Goal: Information Seeking & Learning: Check status

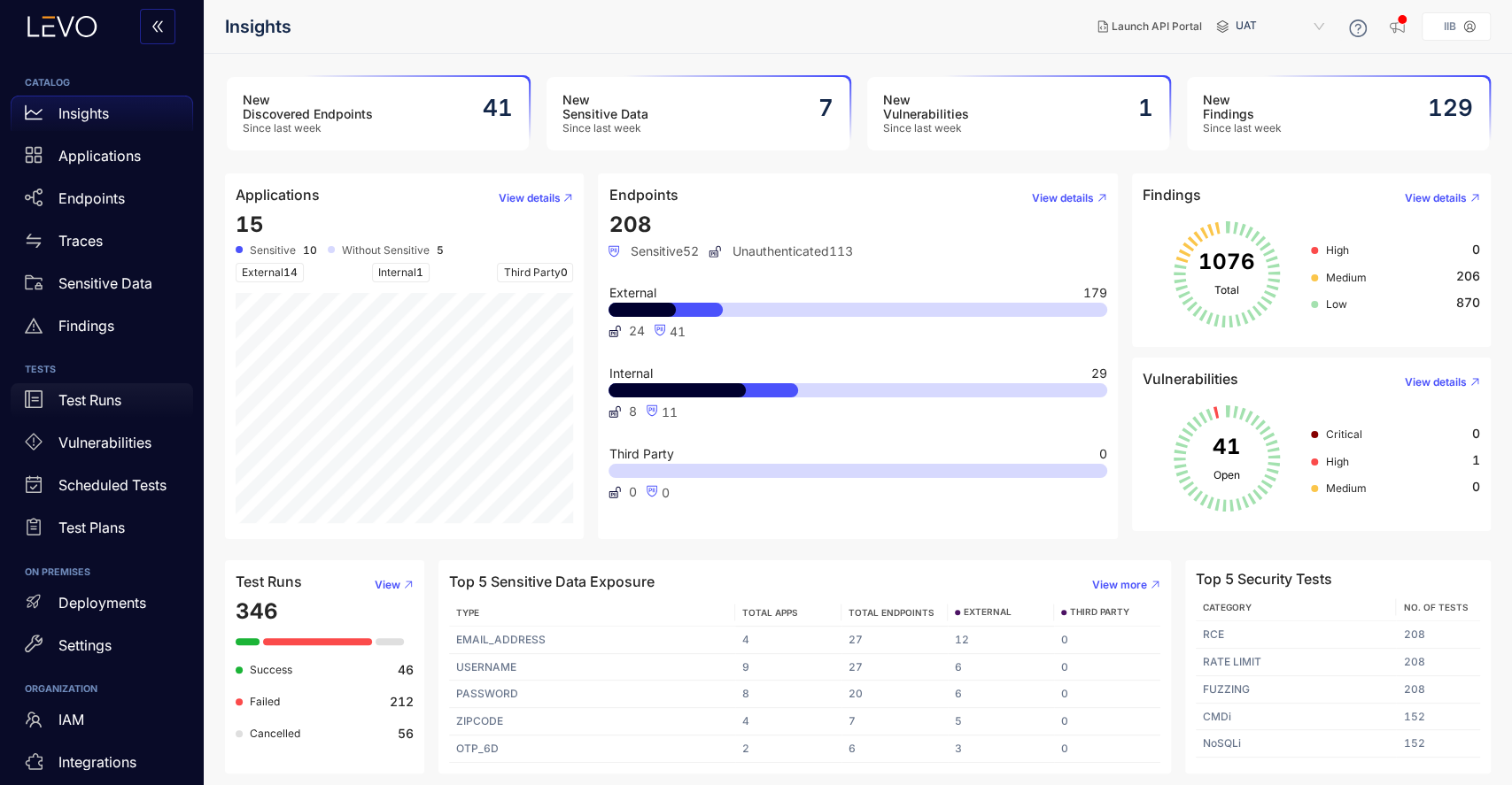
click at [105, 393] on p "Test Runs" at bounding box center [90, 400] width 63 height 16
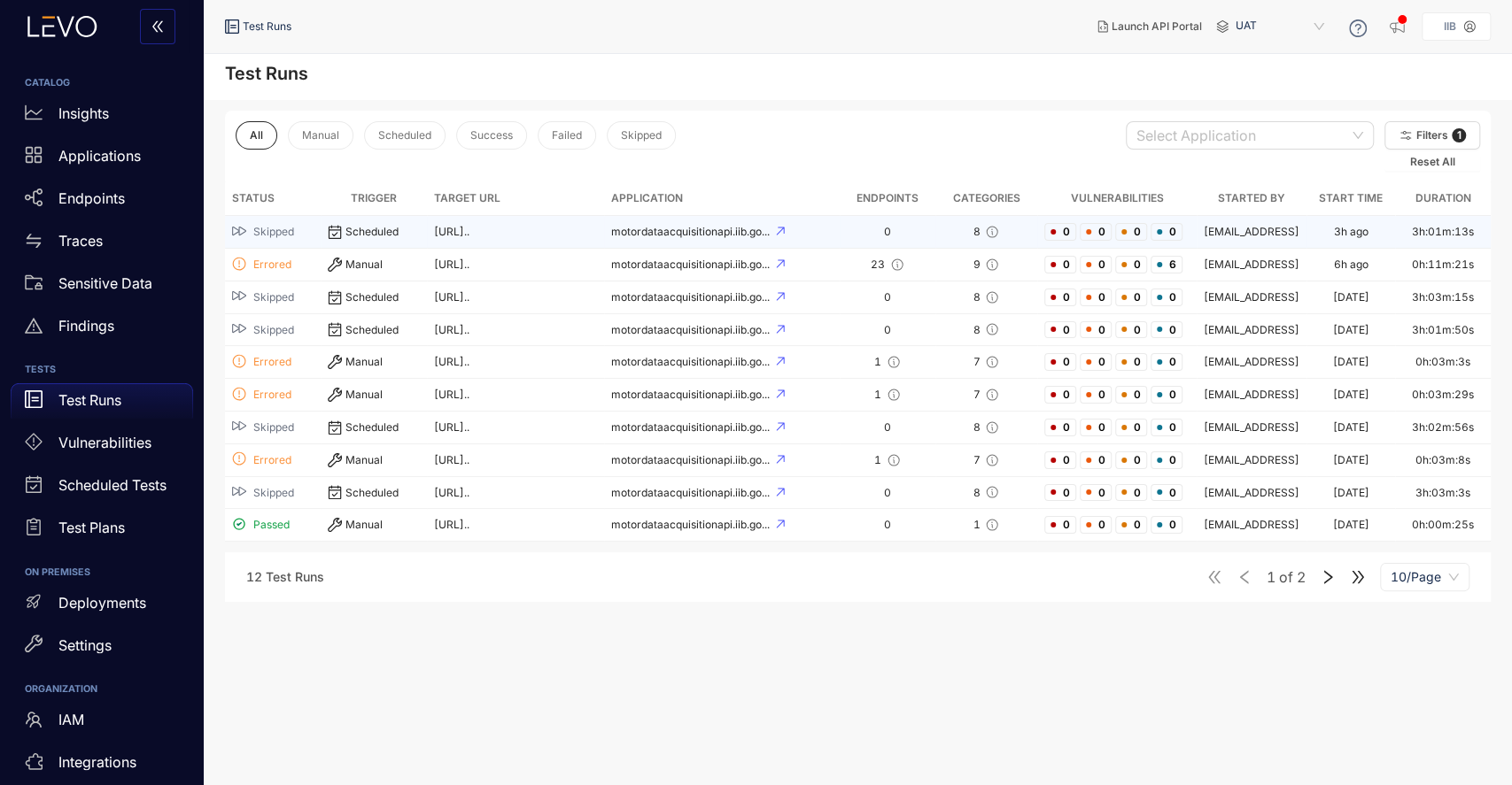
click at [382, 229] on div "Scheduled" at bounding box center [374, 232] width 92 height 15
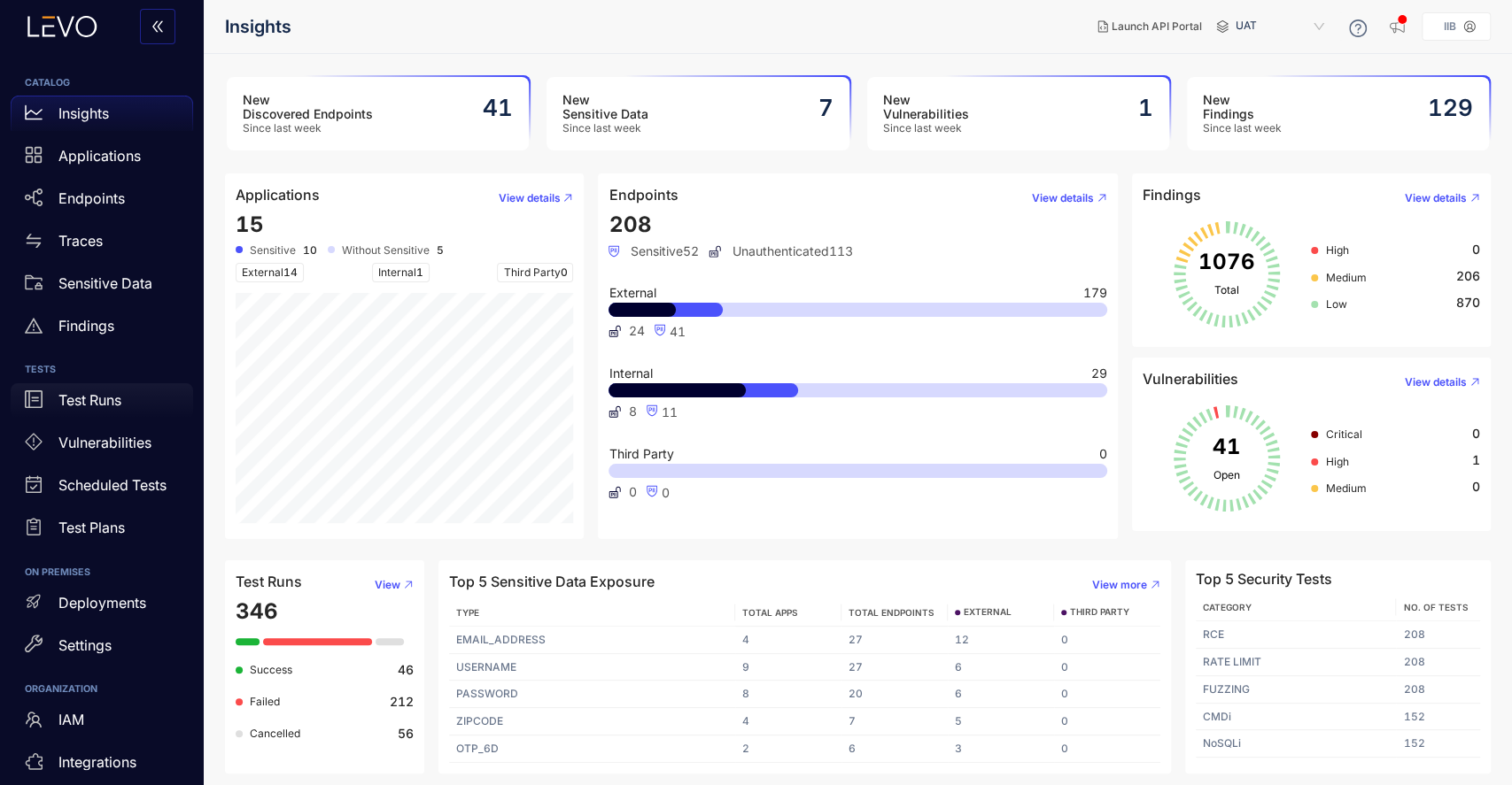
click at [93, 397] on p "Test Runs" at bounding box center [90, 400] width 63 height 16
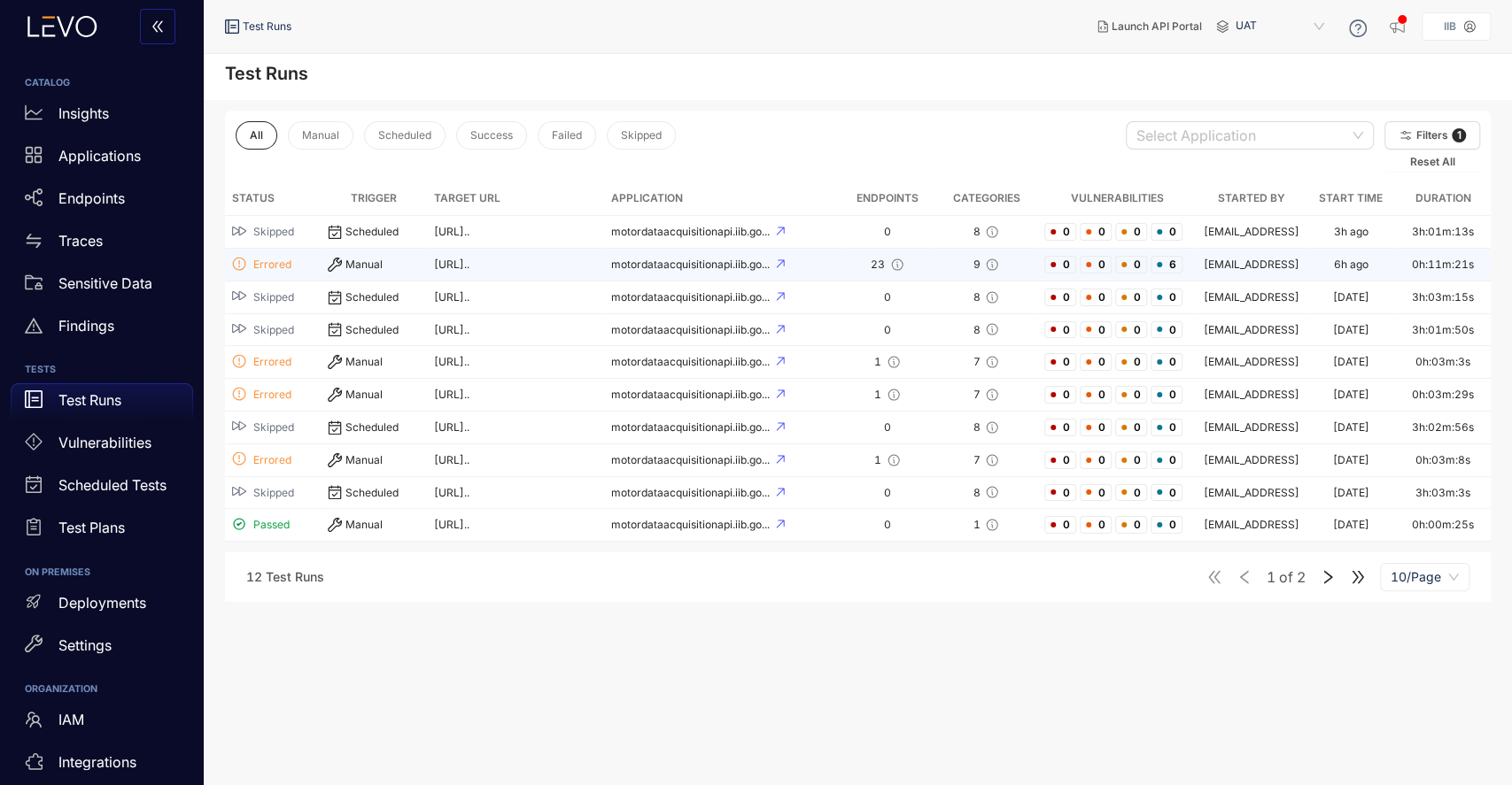
click at [372, 266] on div "Manual" at bounding box center [374, 265] width 92 height 15
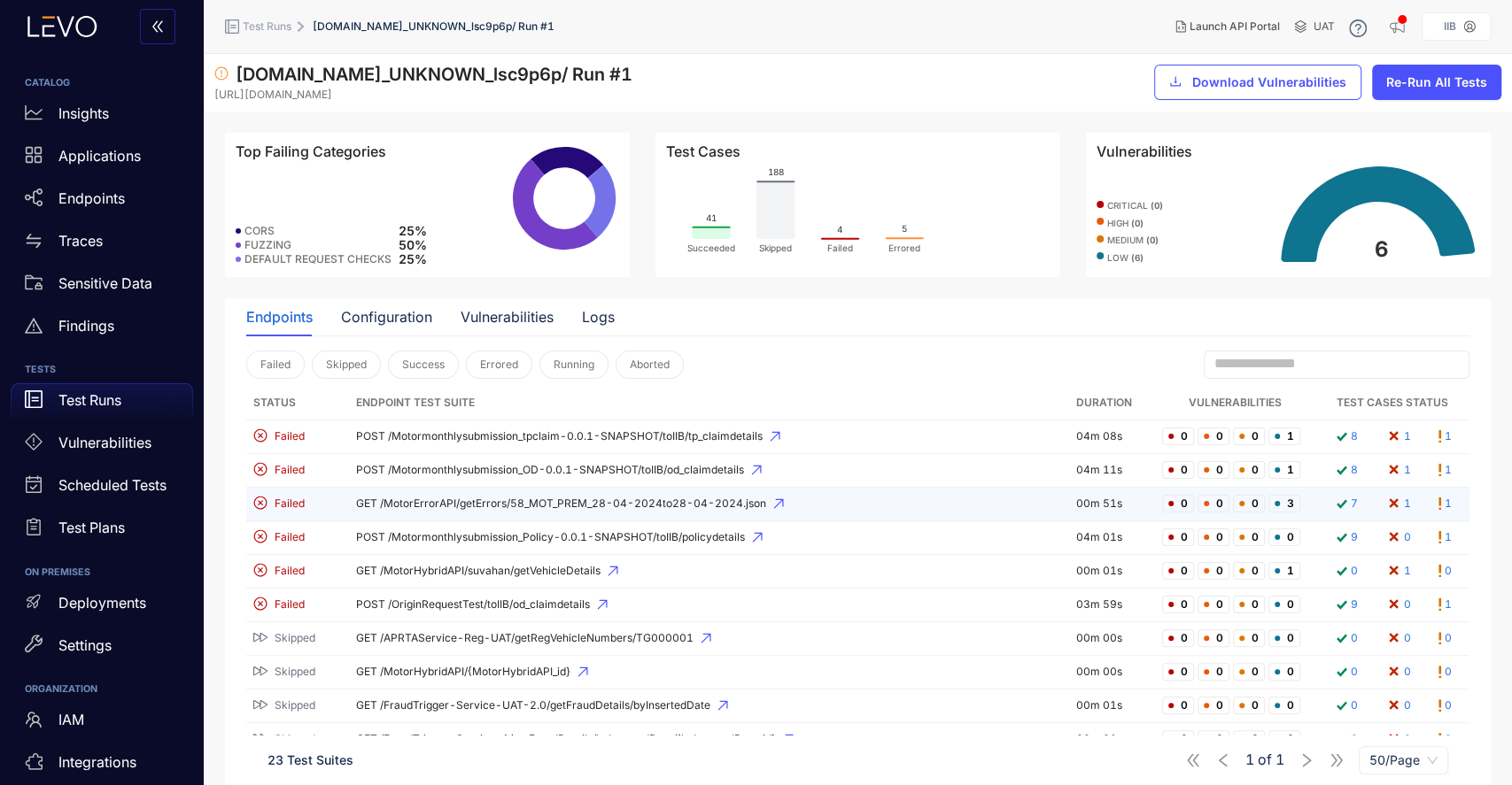
scroll to position [118, 0]
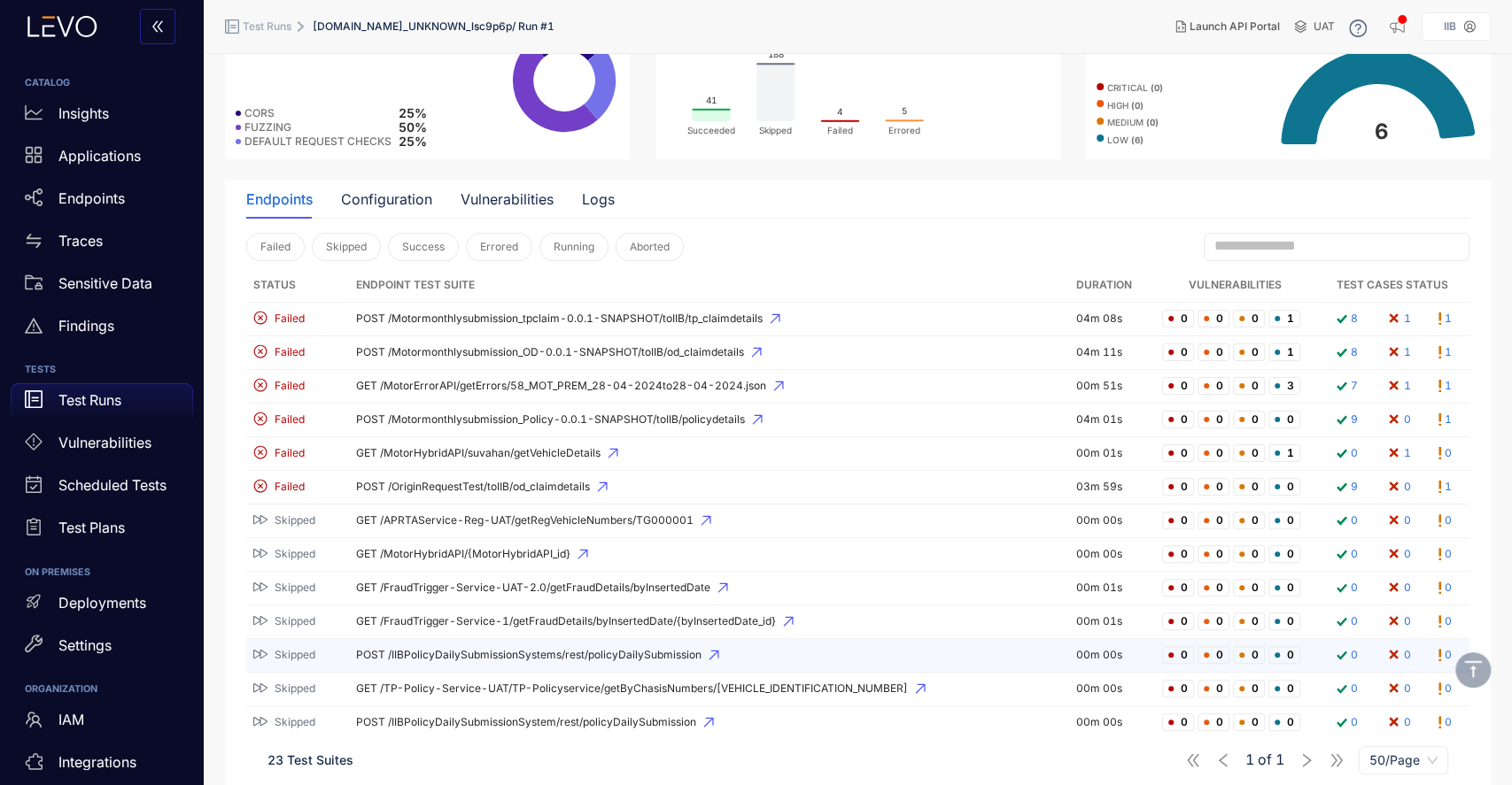
click at [473, 656] on span "POST /IIBPolicyDailySubmissionSystems/rest/policyDailySubmission" at bounding box center [708, 655] width 705 height 13
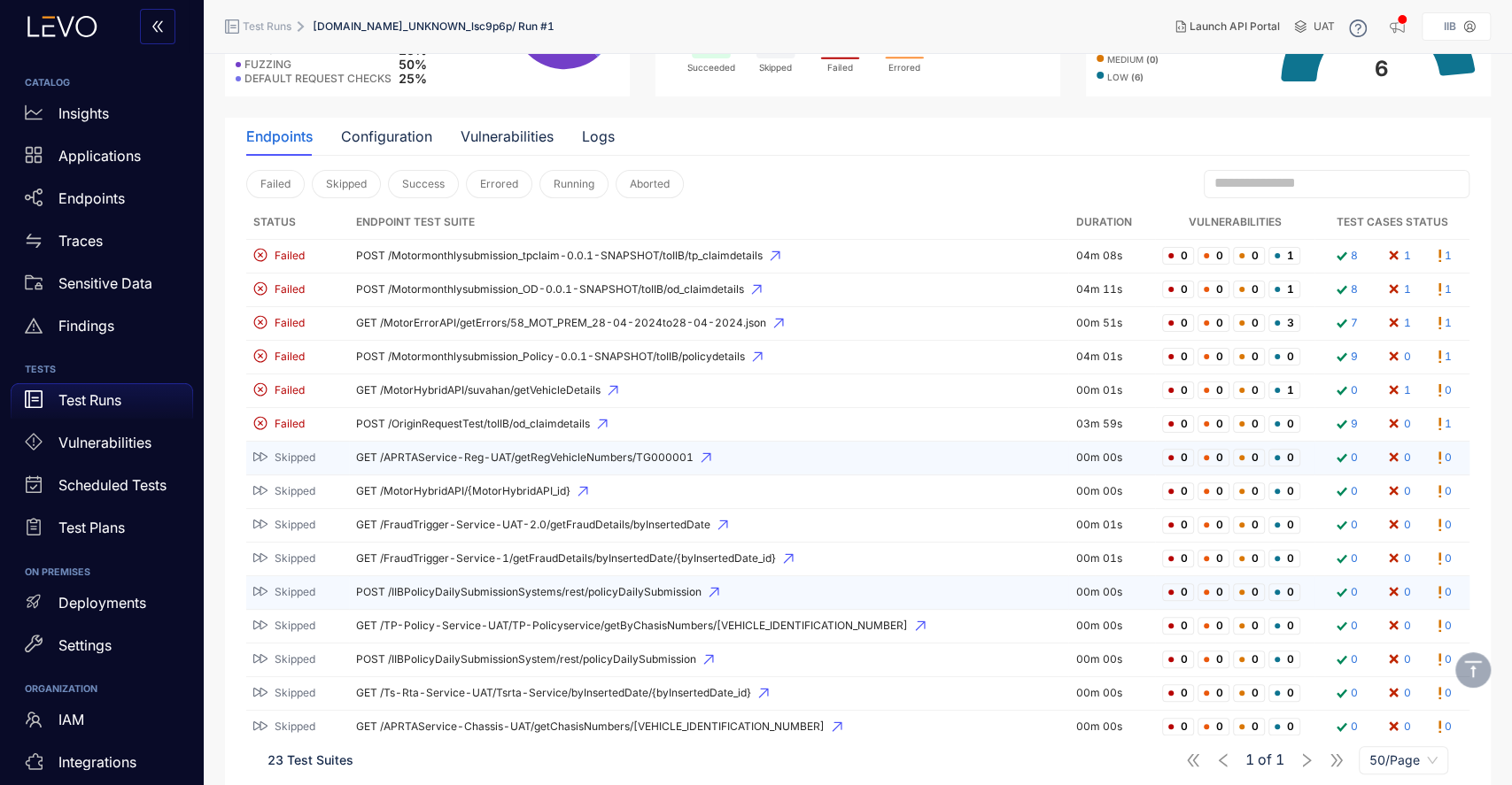
scroll to position [235, 0]
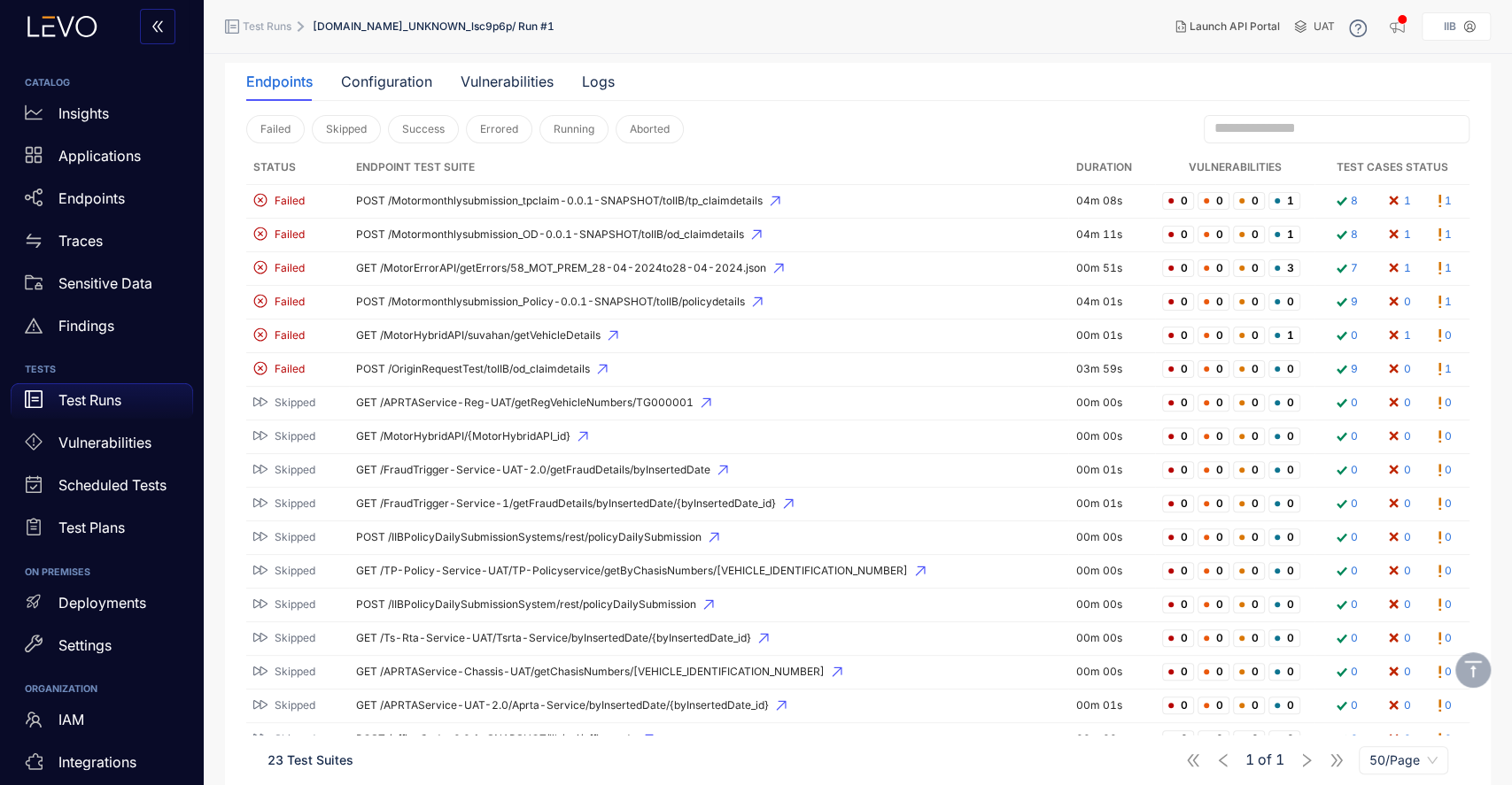
click at [64, 398] on p "Test Runs" at bounding box center [90, 400] width 63 height 16
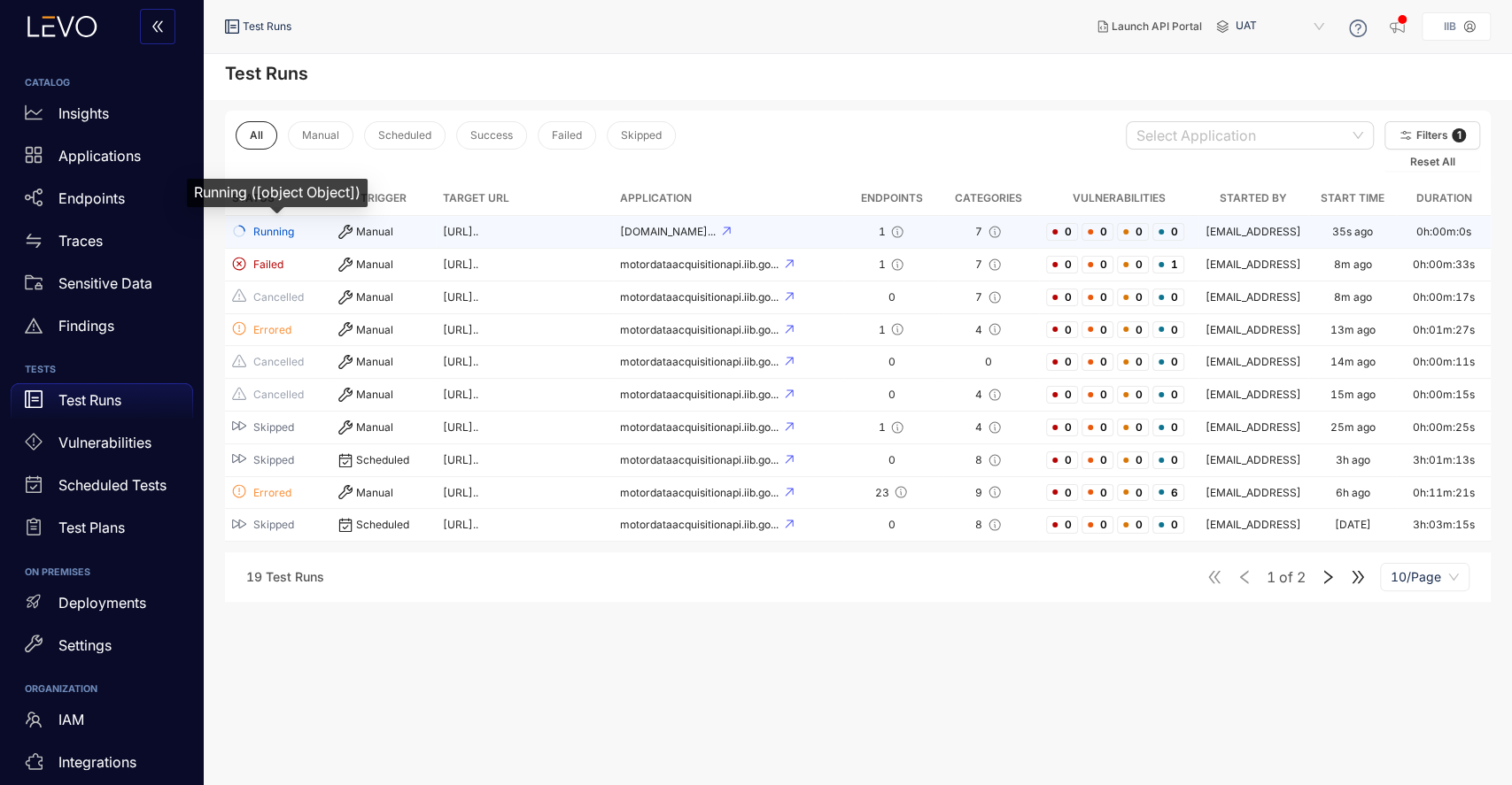
click at [270, 232] on span "Running" at bounding box center [273, 232] width 41 height 13
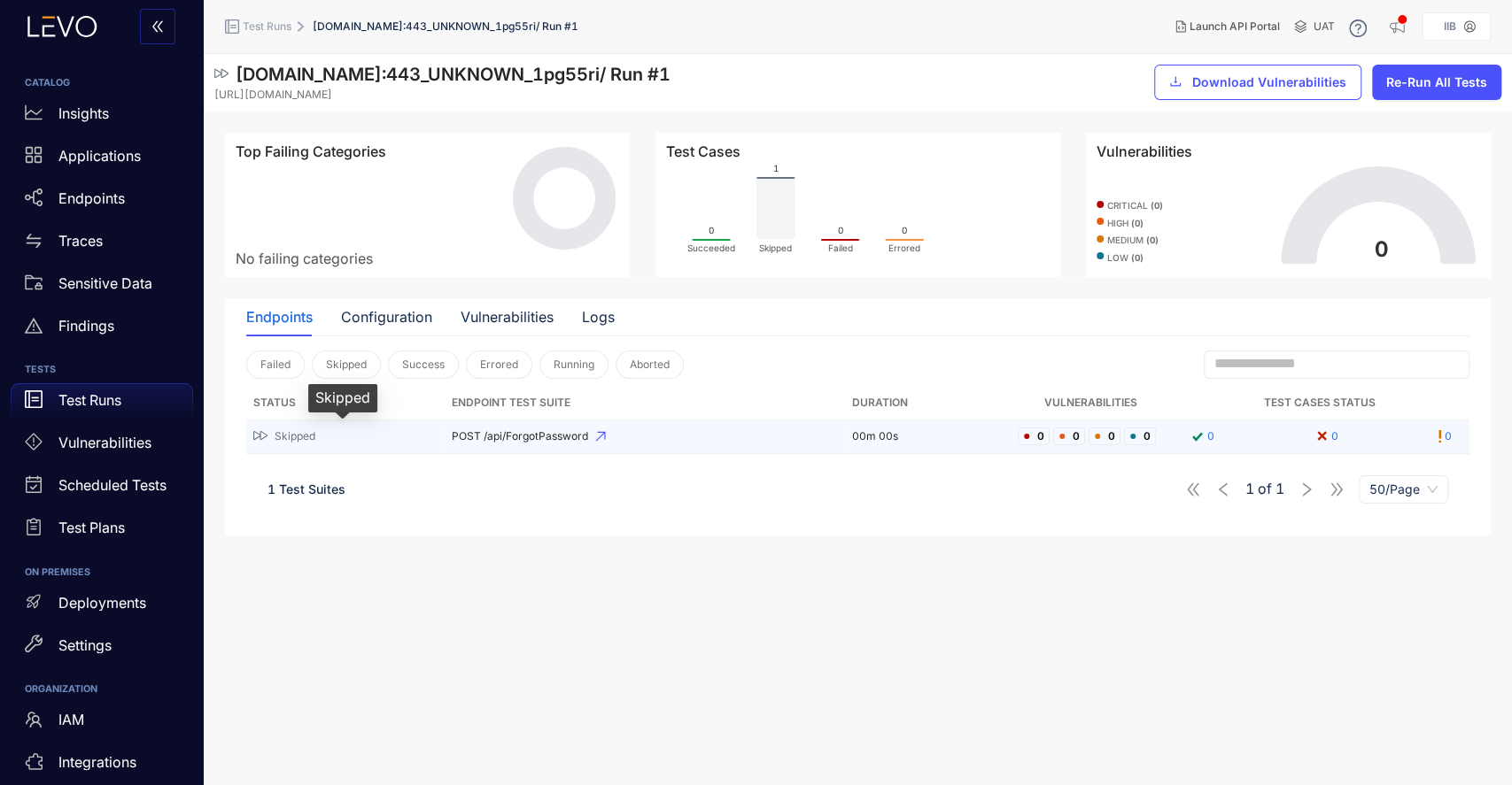
click at [298, 443] on span "Skipped" at bounding box center [295, 436] width 41 height 13
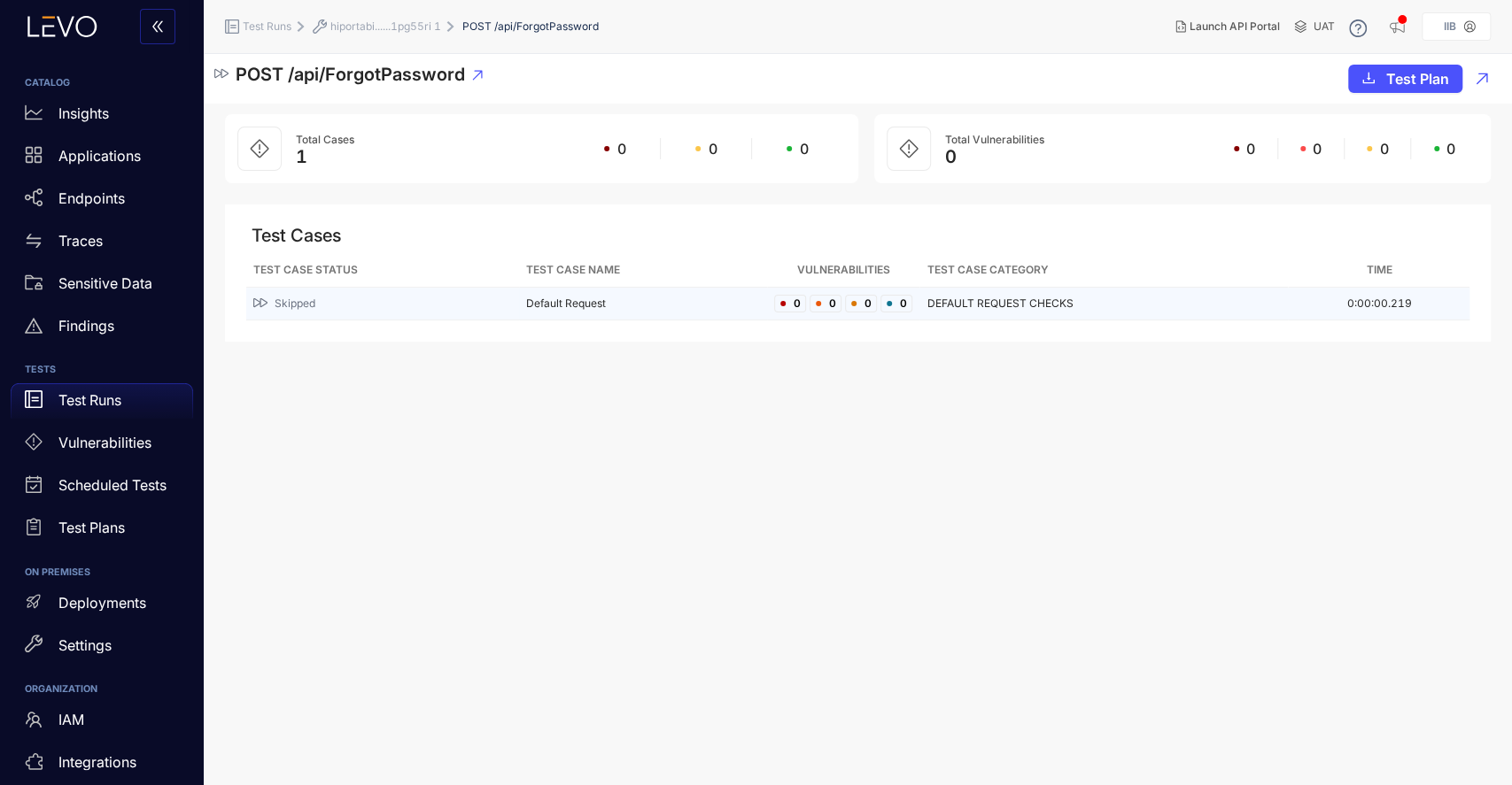
click at [298, 303] on span "Skipped" at bounding box center [295, 303] width 41 height 13
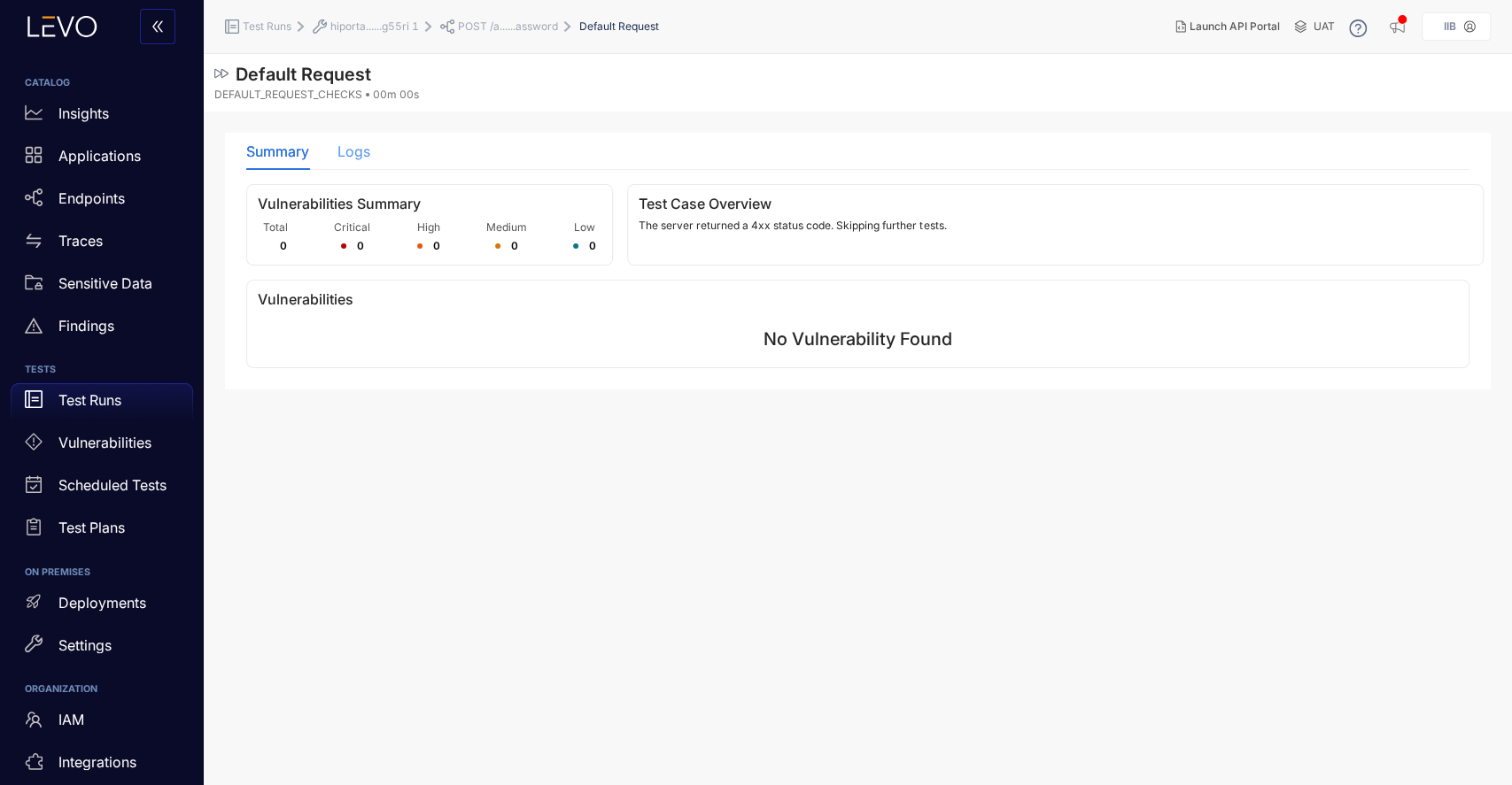
click at [366, 161] on div "Logs" at bounding box center [354, 152] width 33 height 37
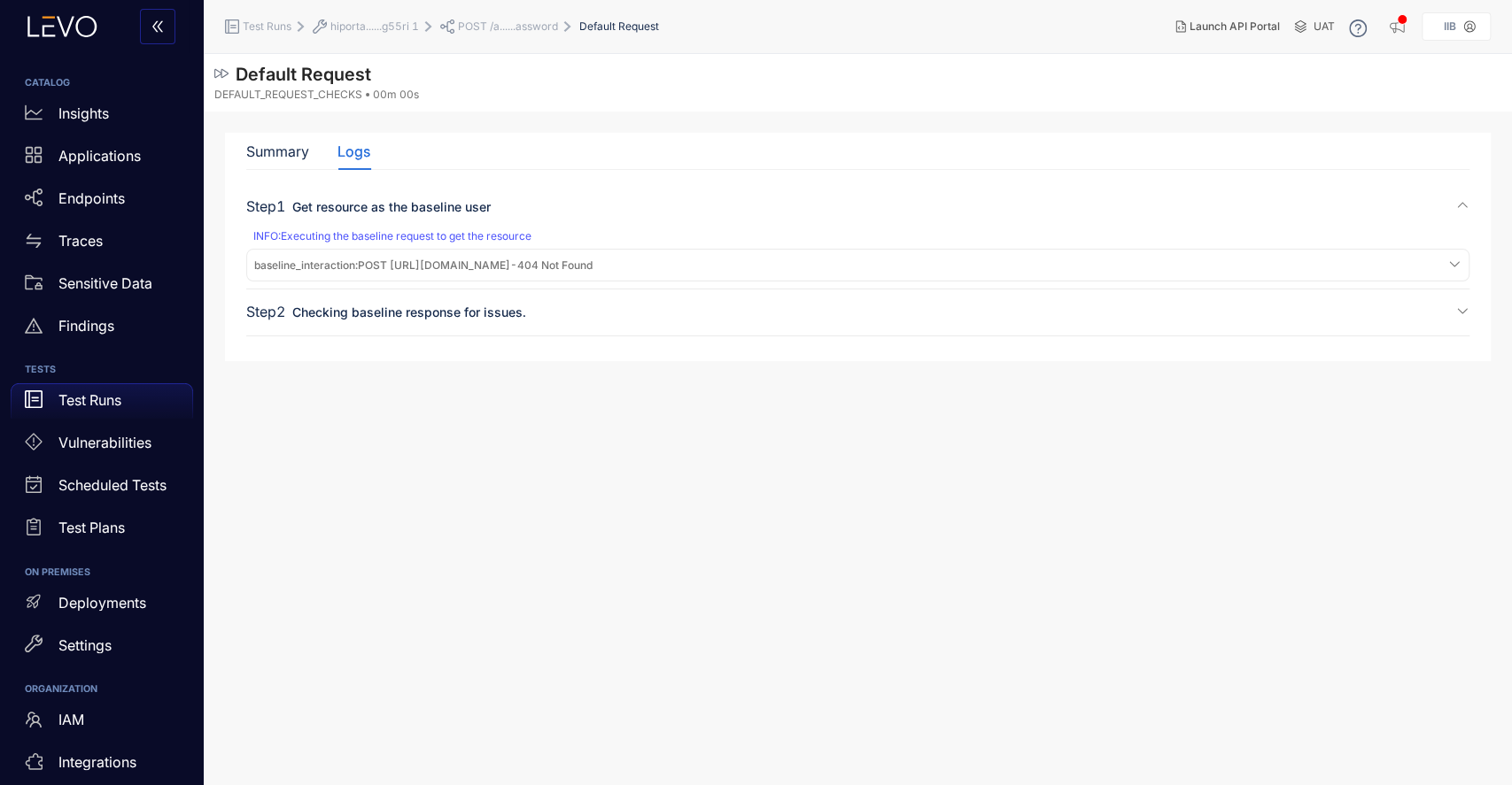
click at [389, 319] on span "Checking baseline response for issues." at bounding box center [409, 311] width 234 height 15
click at [93, 401] on p "Test Runs" at bounding box center [90, 400] width 63 height 16
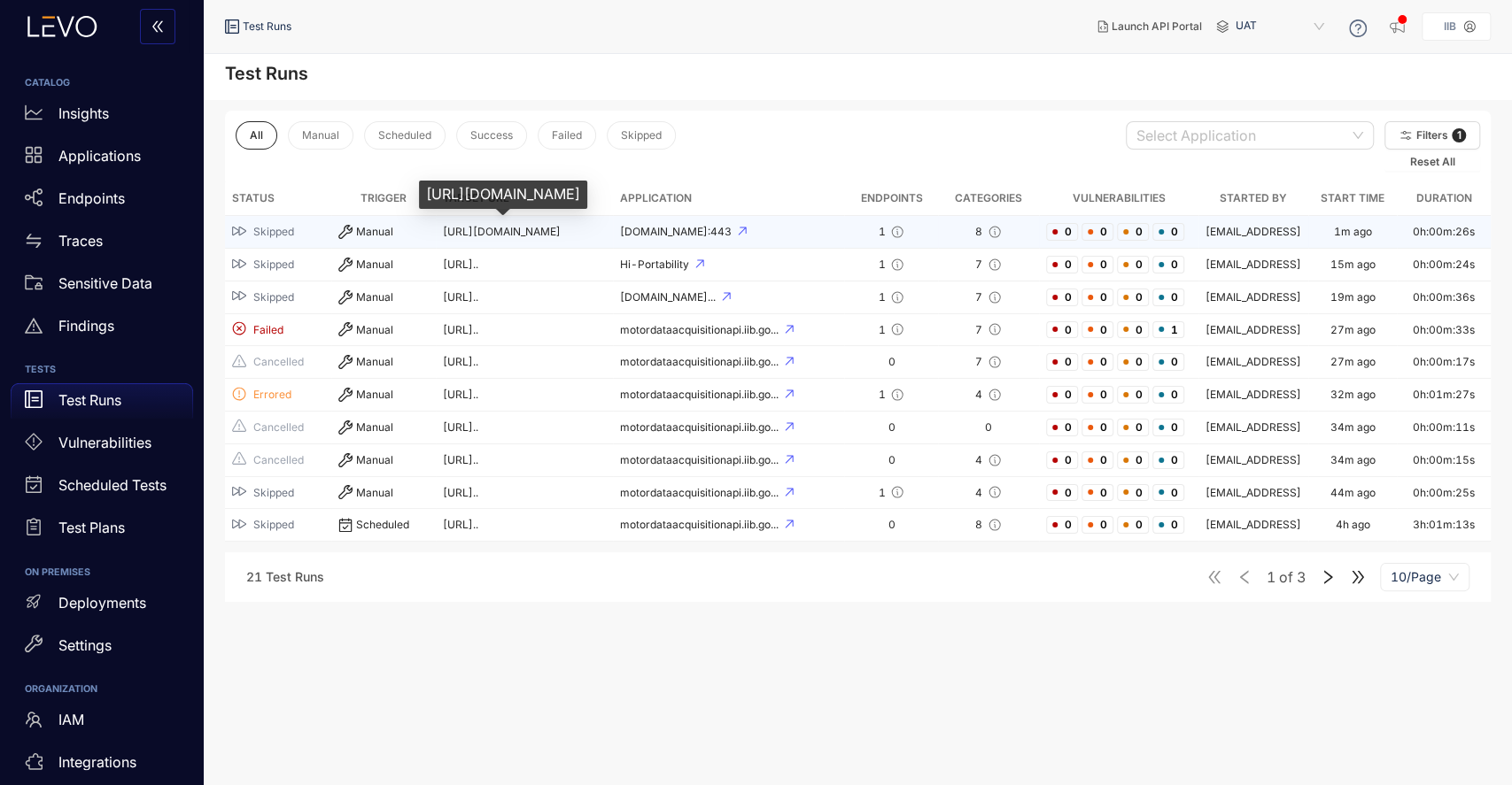
click at [501, 232] on span "[URL][DOMAIN_NAME]" at bounding box center [501, 232] width 118 height 14
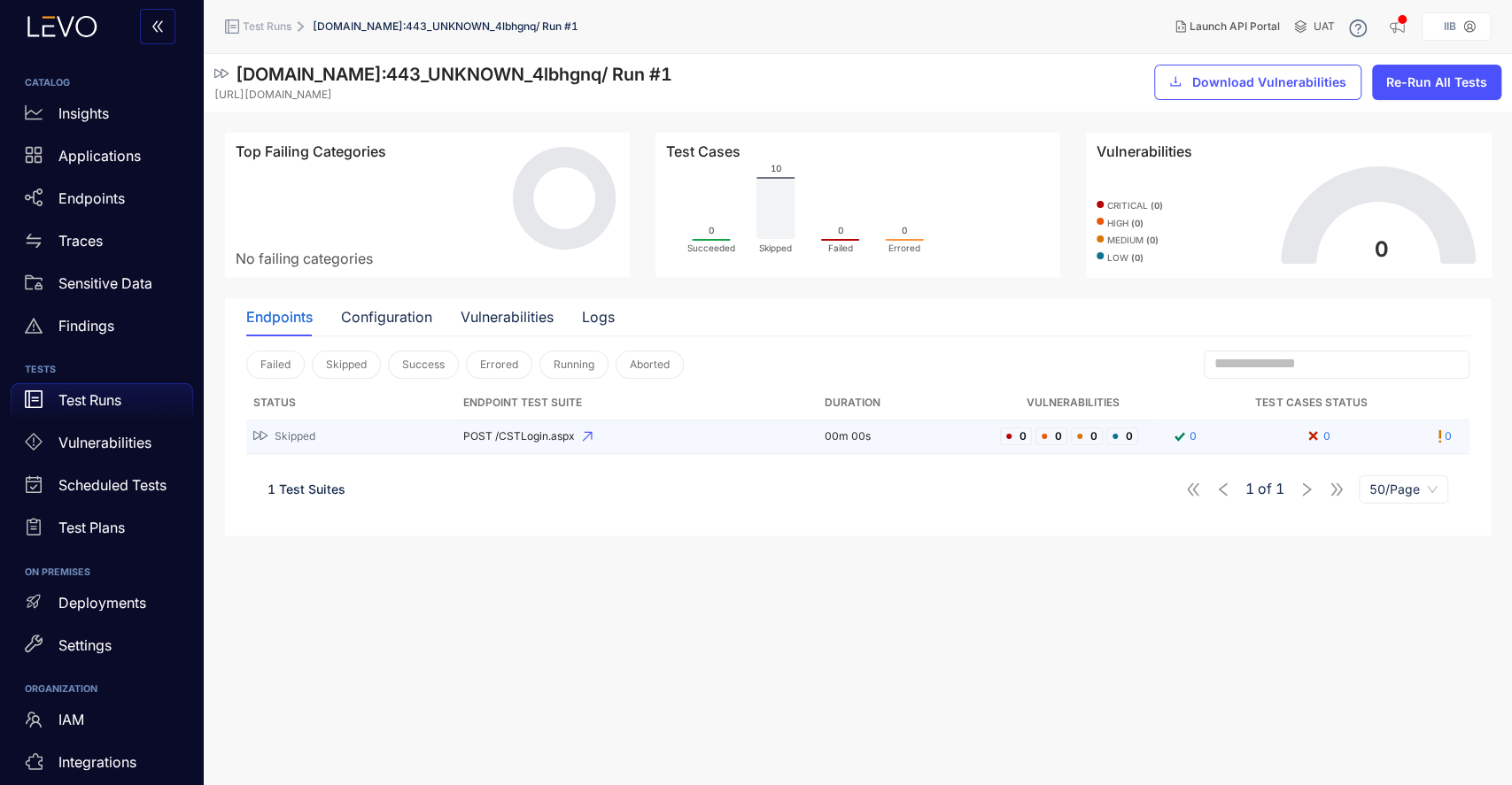
click at [308, 437] on span "Skipped" at bounding box center [295, 436] width 41 height 13
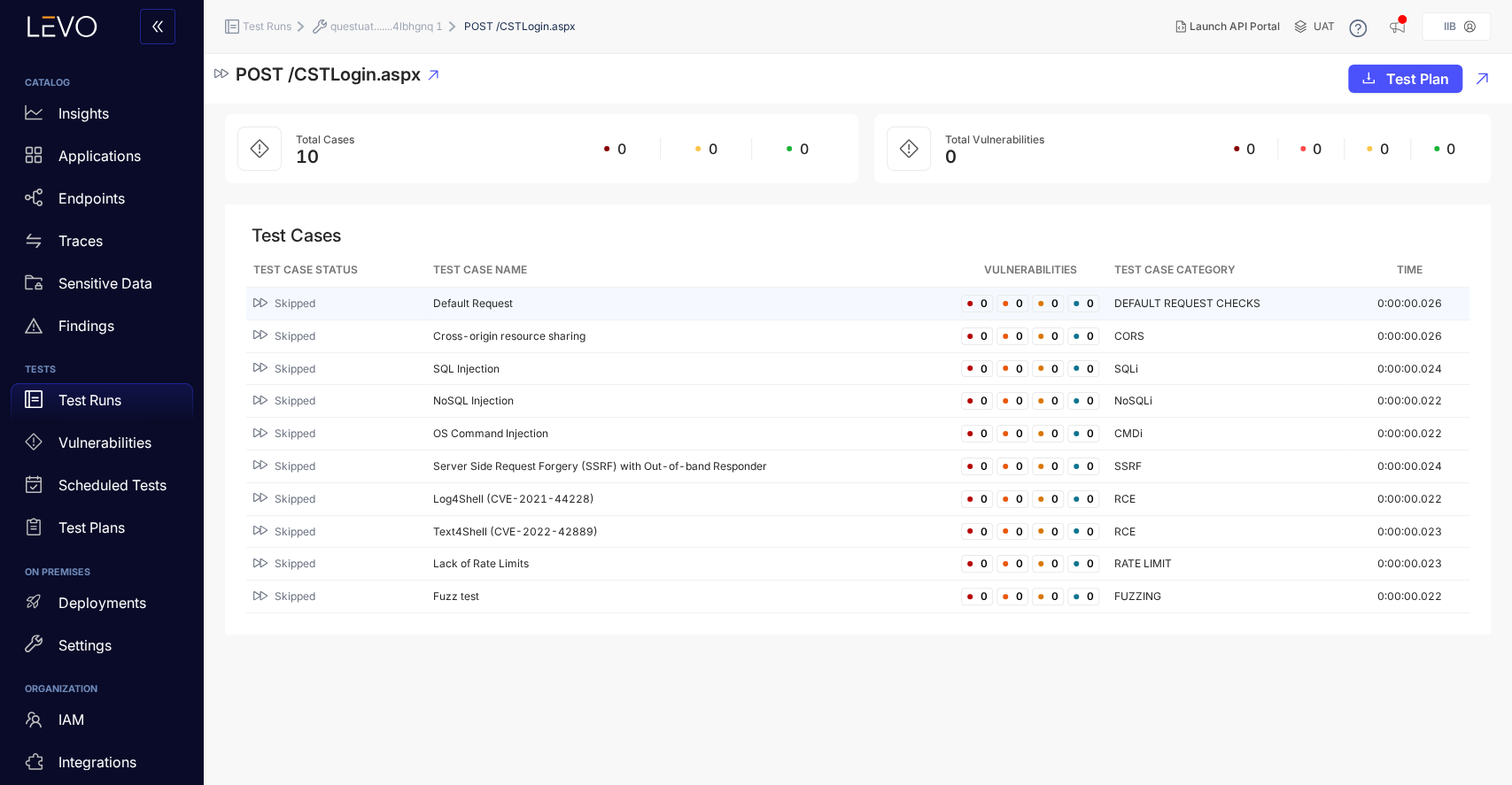
click at [453, 301] on td "Default Request" at bounding box center [690, 304] width 527 height 33
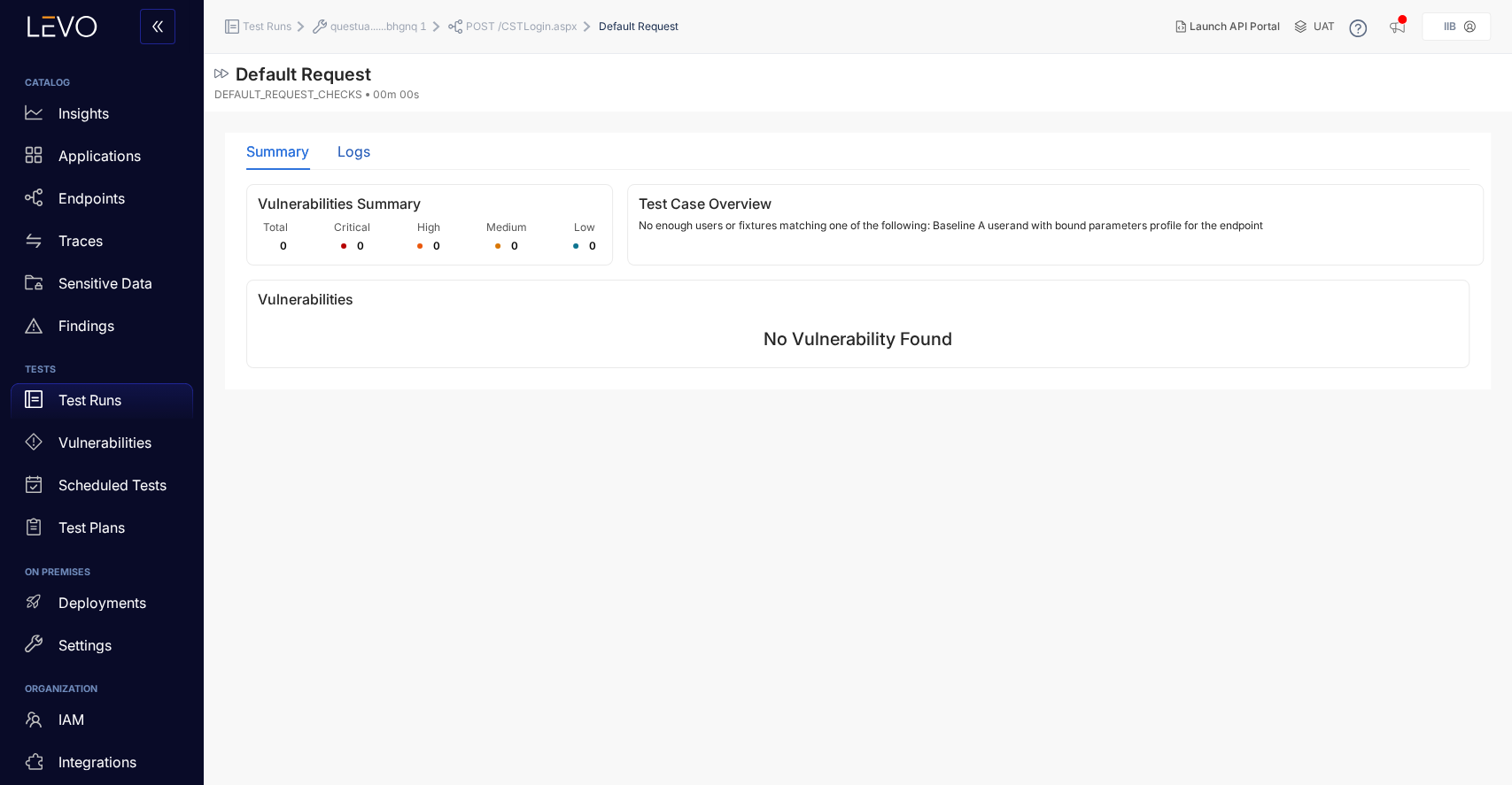
click at [352, 155] on div "Logs" at bounding box center [354, 151] width 33 height 16
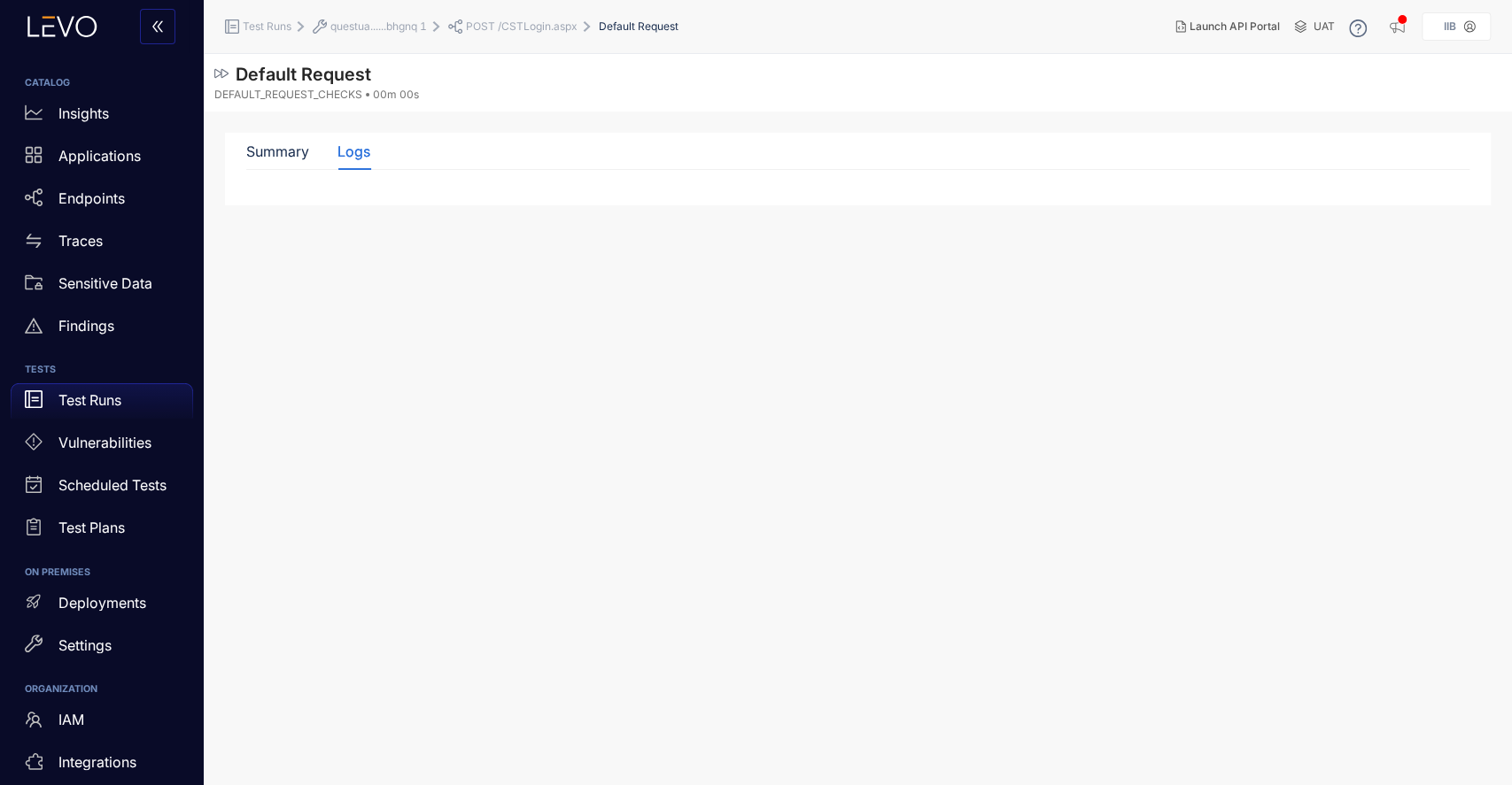
click at [439, 298] on section "Default Request DEFAULT_REQUEST_CHECKS 00m 00s Summary Logs Vulnerabilities Sum…" at bounding box center [857, 420] width 1308 height 731
click at [306, 155] on div "Summary" at bounding box center [277, 151] width 63 height 16
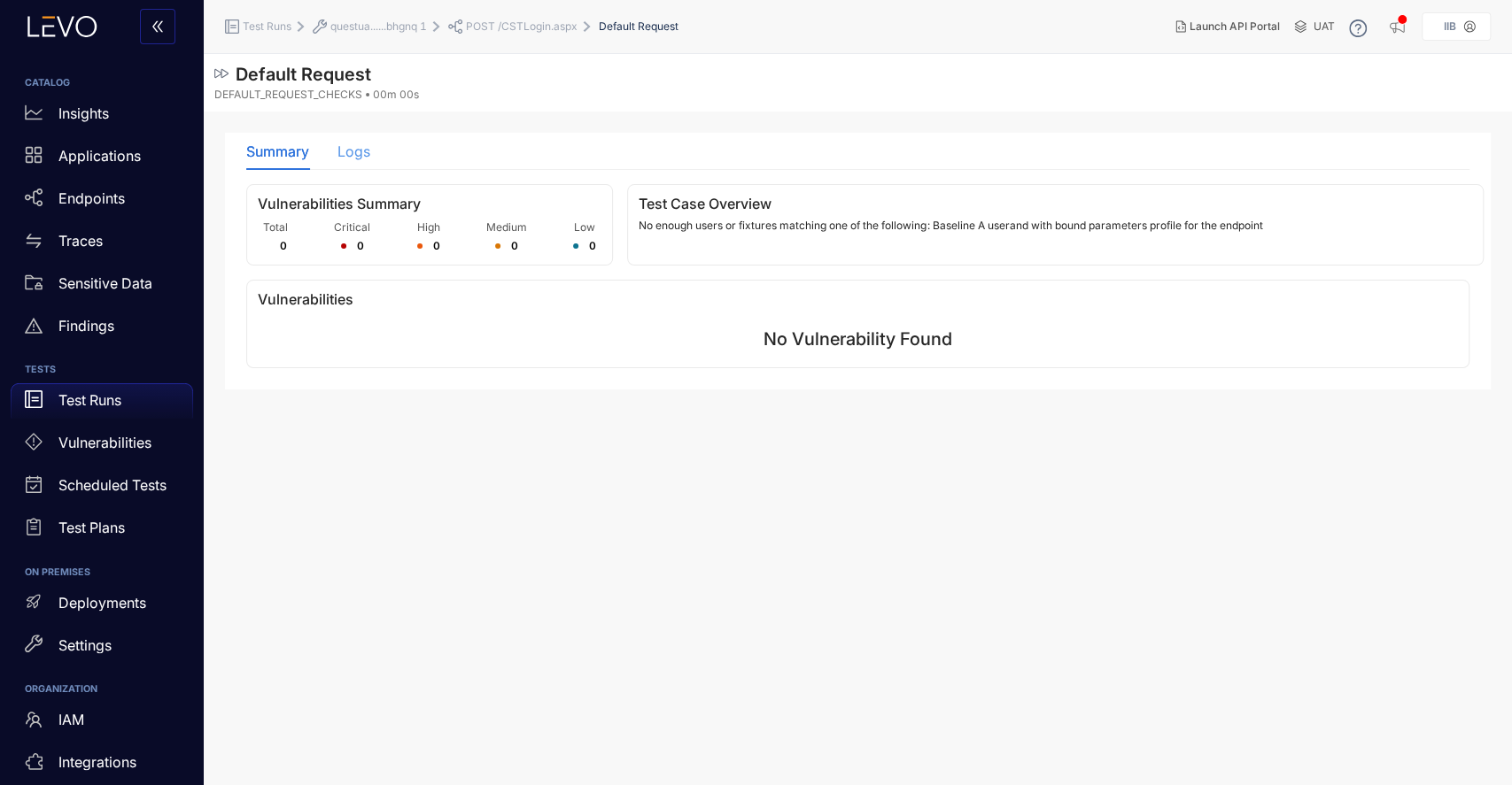
click at [357, 137] on div "Logs" at bounding box center [354, 152] width 33 height 37
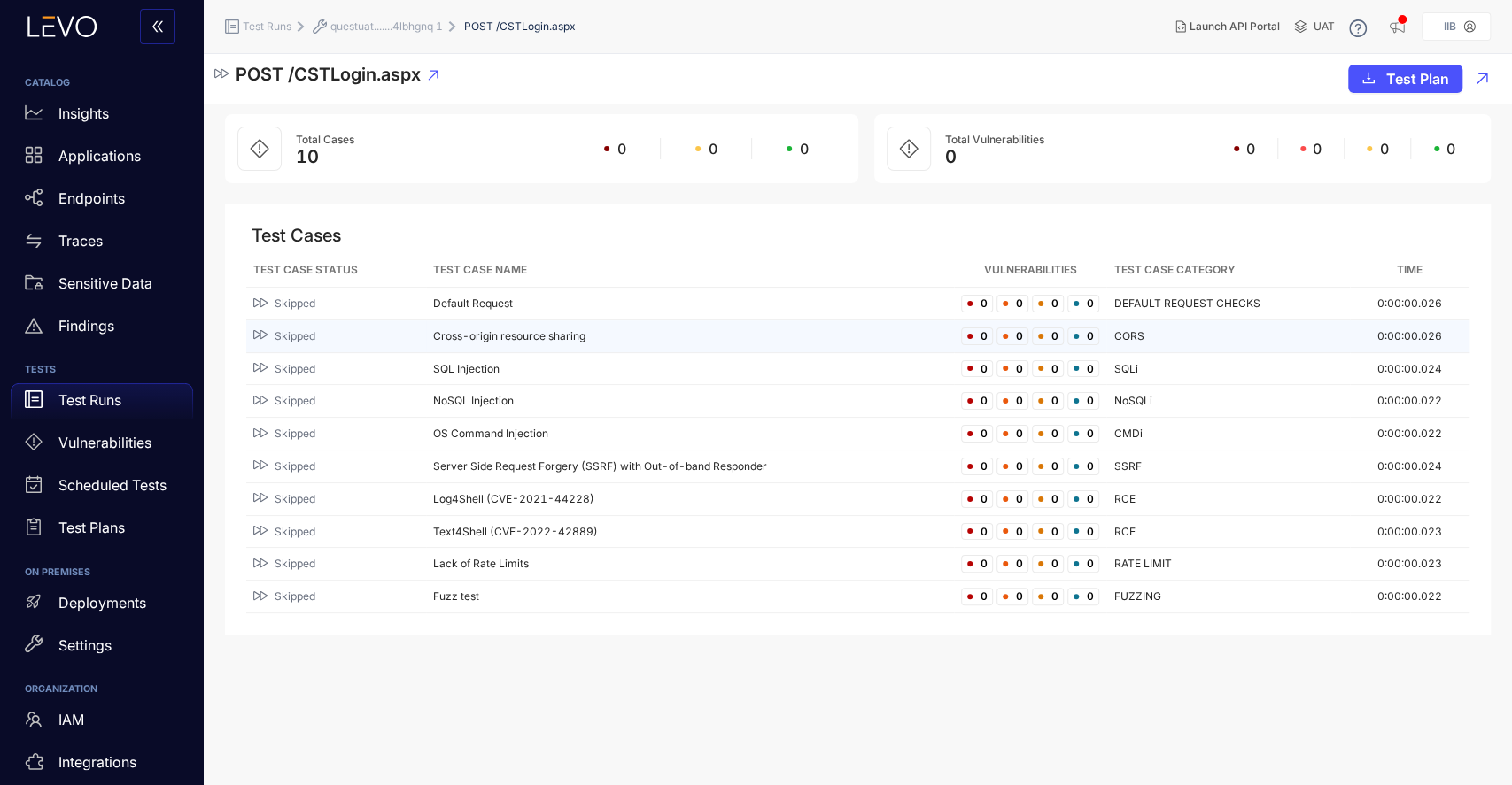
click at [303, 331] on span "Skipped" at bounding box center [295, 337] width 41 height 13
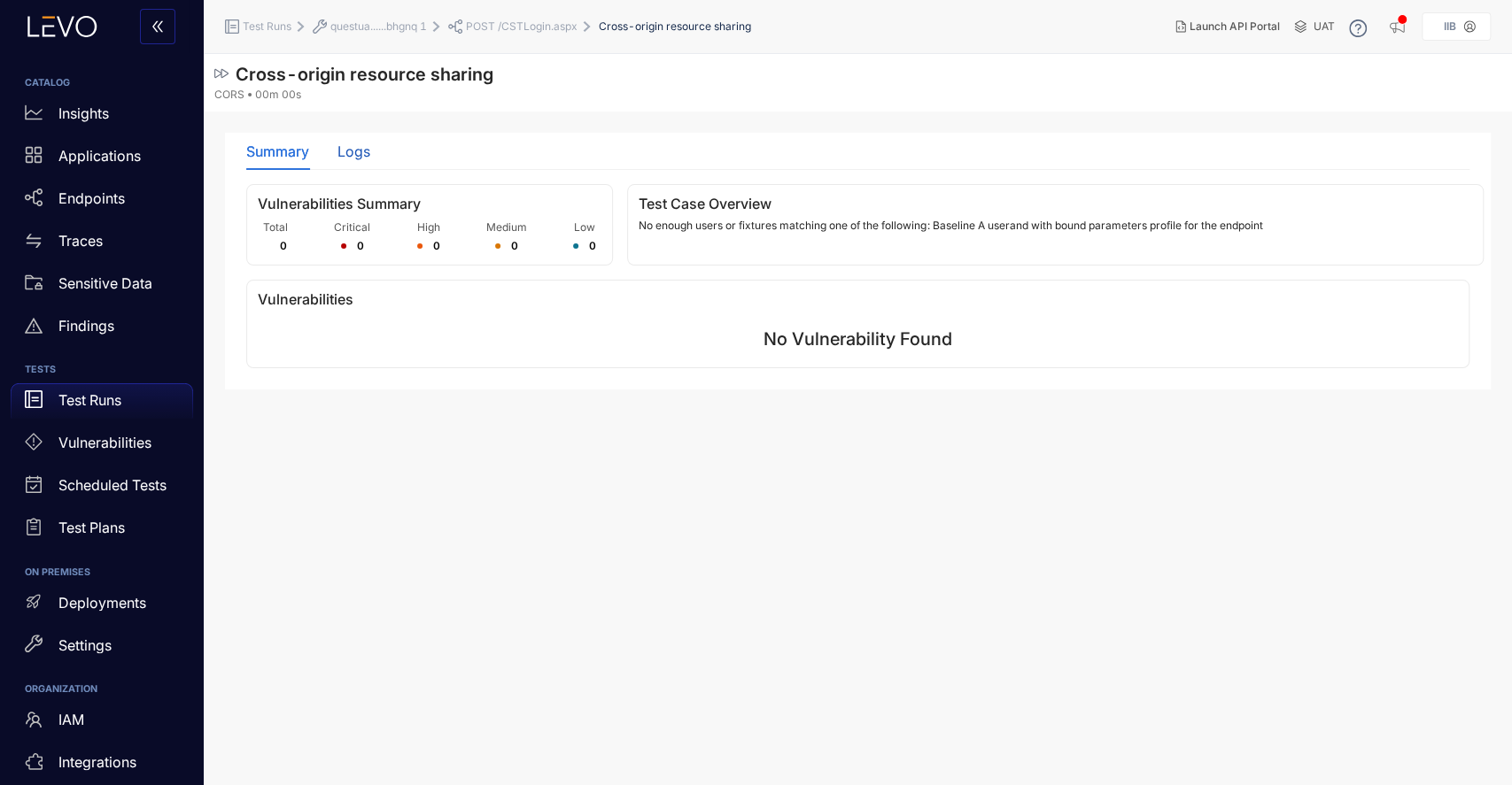
click at [354, 157] on div "Logs" at bounding box center [354, 151] width 33 height 16
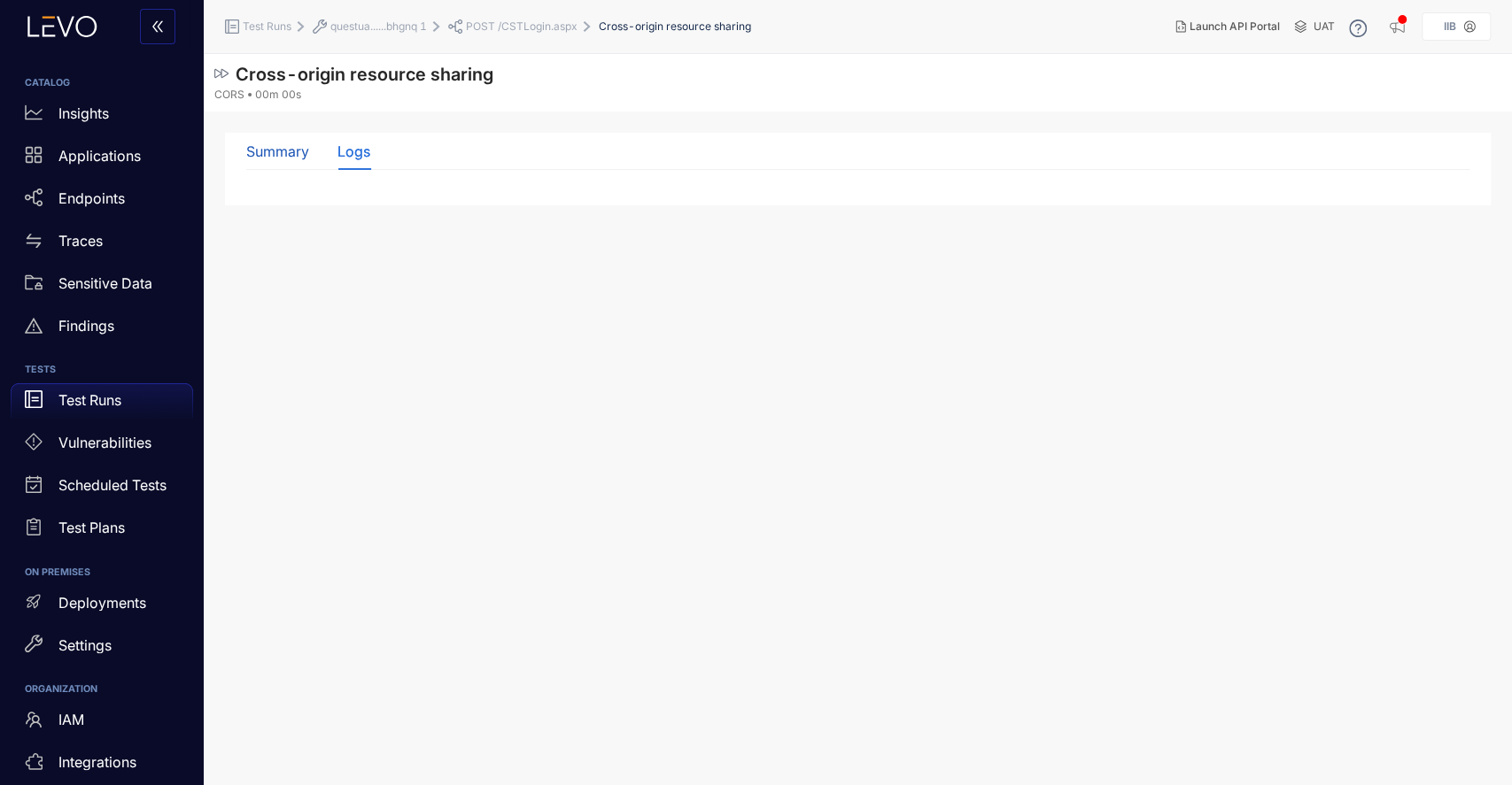
click at [273, 150] on div "Summary" at bounding box center [277, 151] width 63 height 16
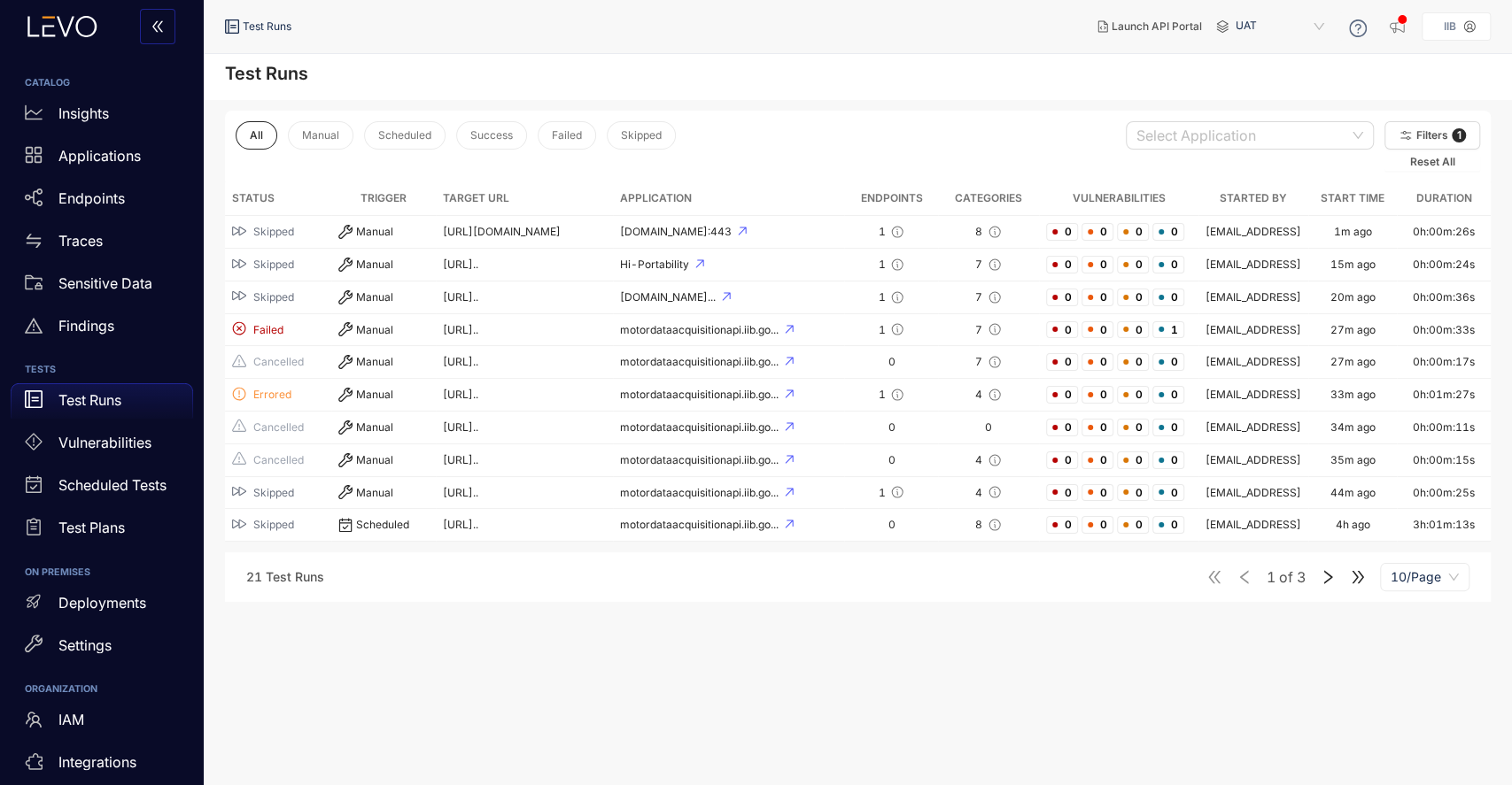
click at [491, 605] on main "Test Runs All Manual Scheduled Success Failed Skipped Select Application Filter…" at bounding box center [857, 420] width 1308 height 731
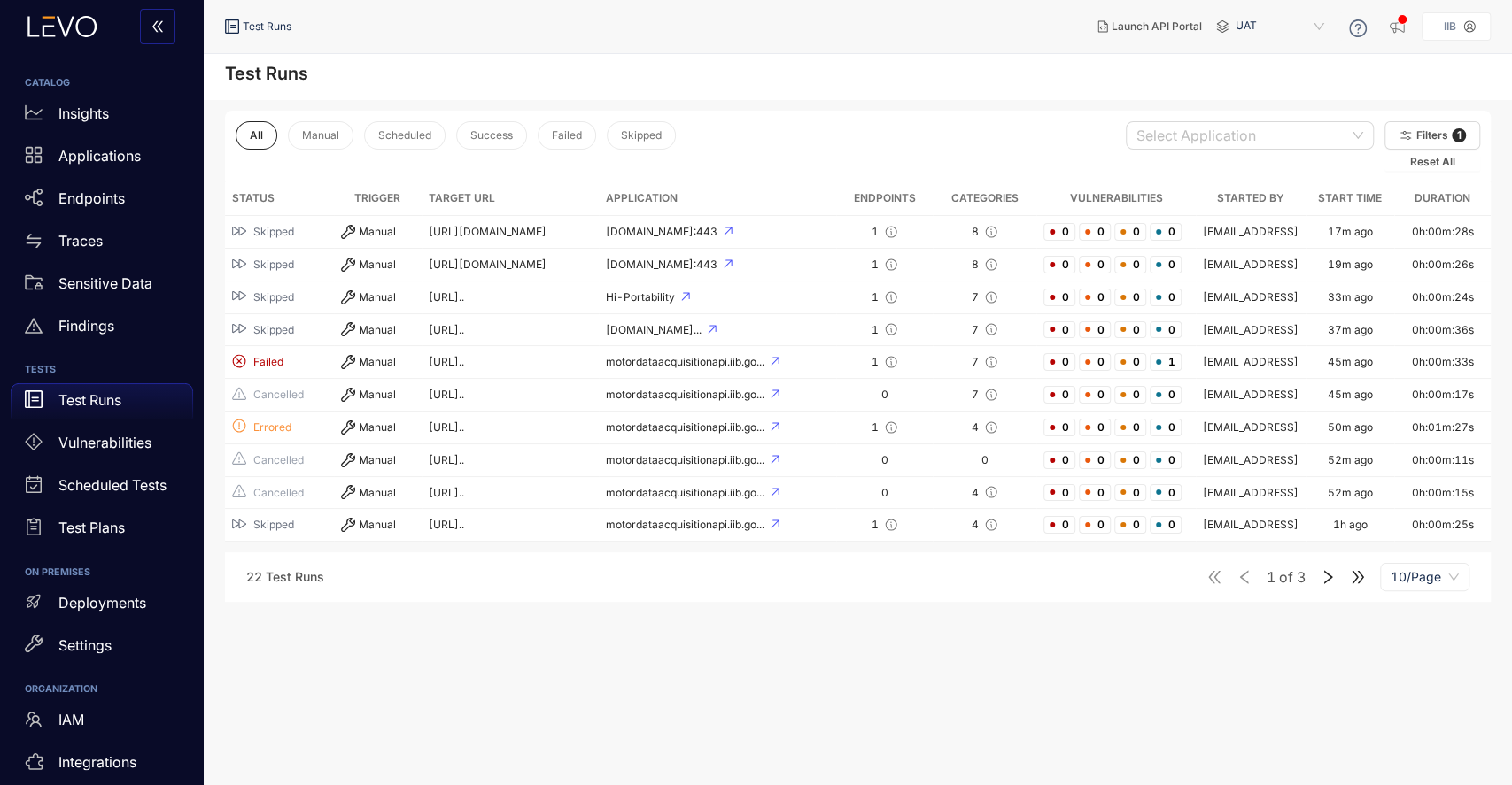
click at [656, 732] on main "Test Runs All Manual Scheduled Success Failed Skipped Select Application Filter…" at bounding box center [857, 420] width 1308 height 731
